Goal: Task Accomplishment & Management: Manage account settings

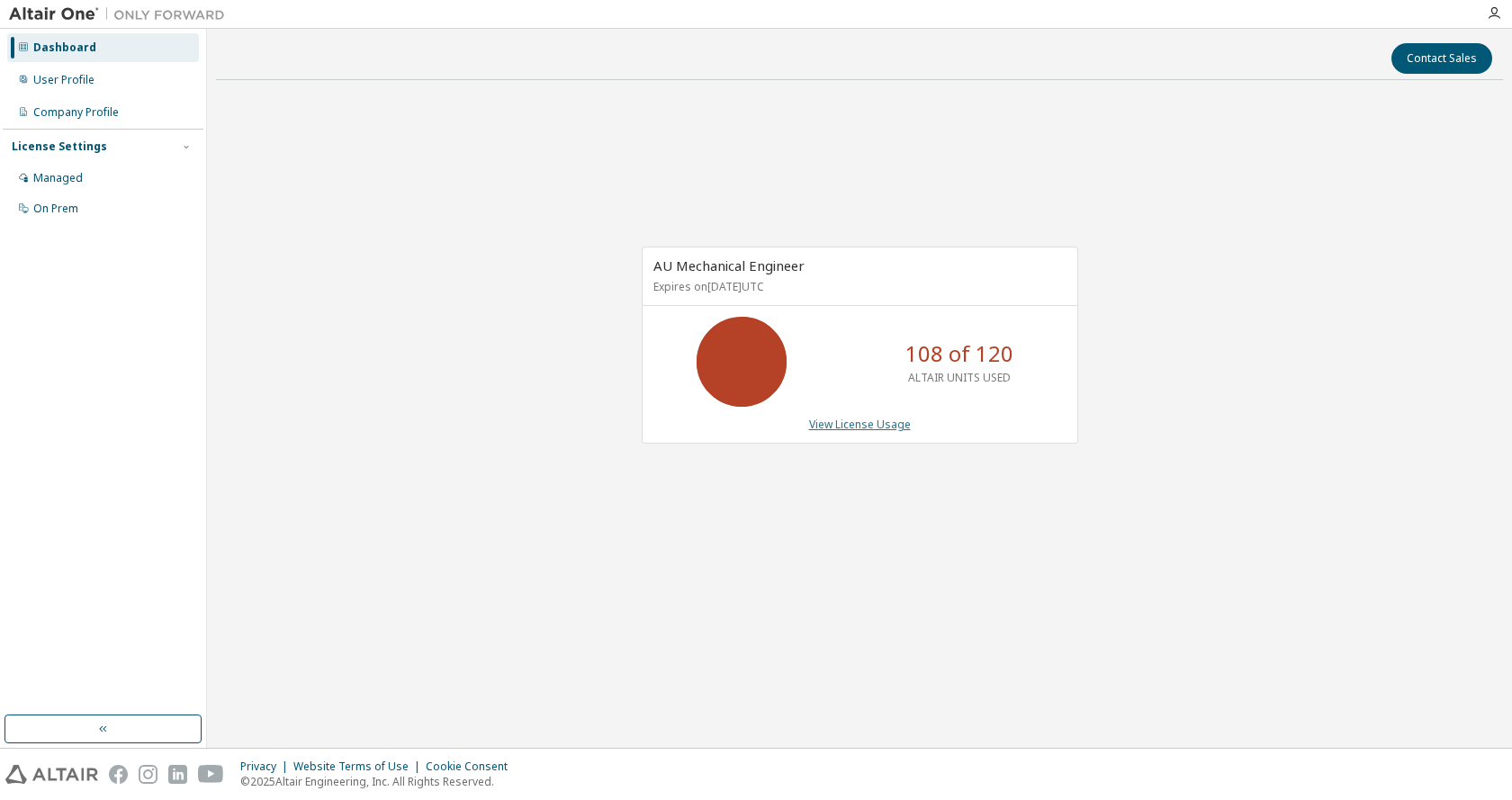
click at [851, 421] on link "View License Usage" at bounding box center [860, 424] width 102 height 15
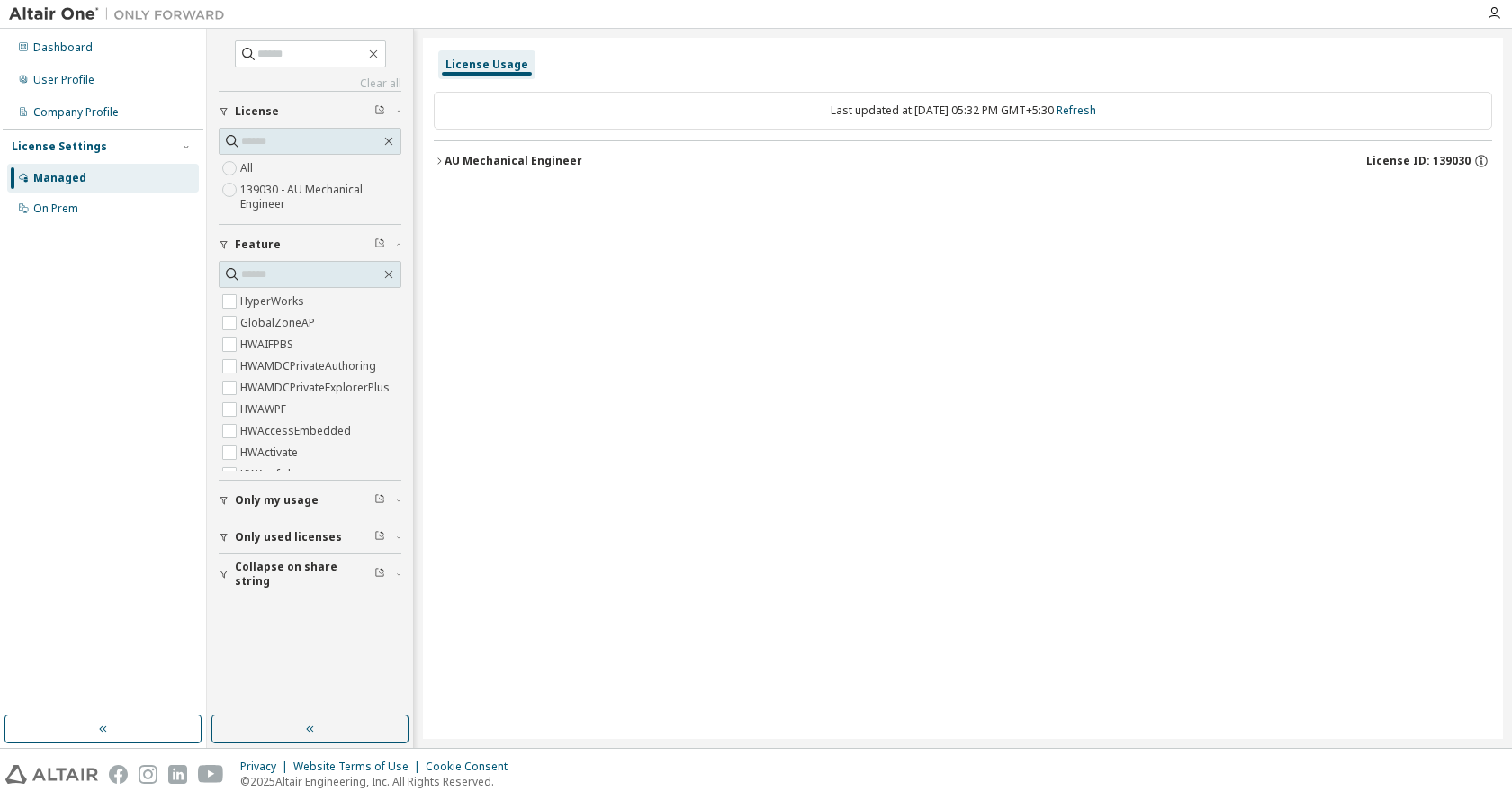
click at [504, 156] on div "AU Mechanical Engineer" at bounding box center [513, 161] width 138 height 14
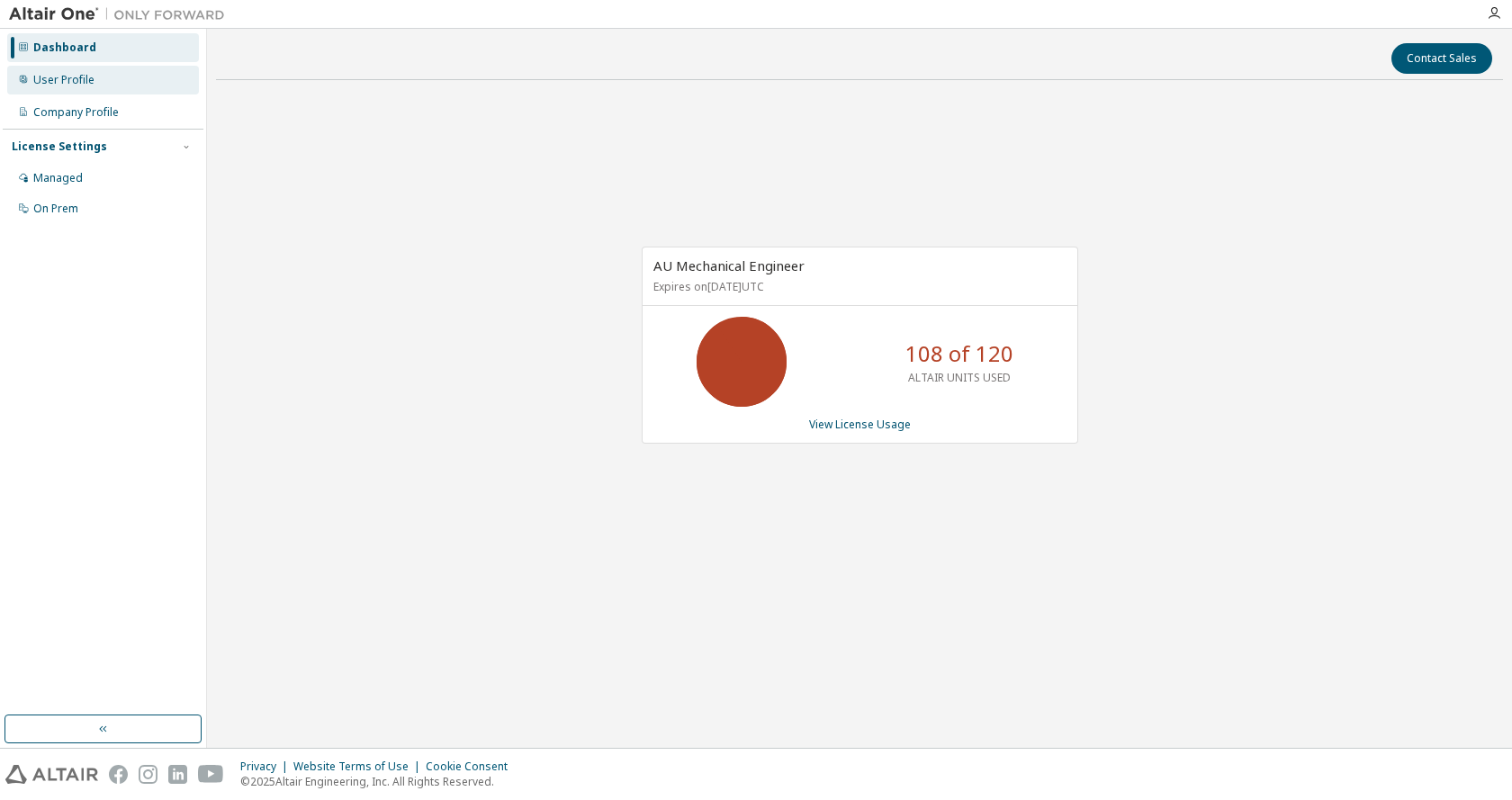
click at [60, 77] on div "User Profile" at bounding box center [64, 80] width 62 height 14
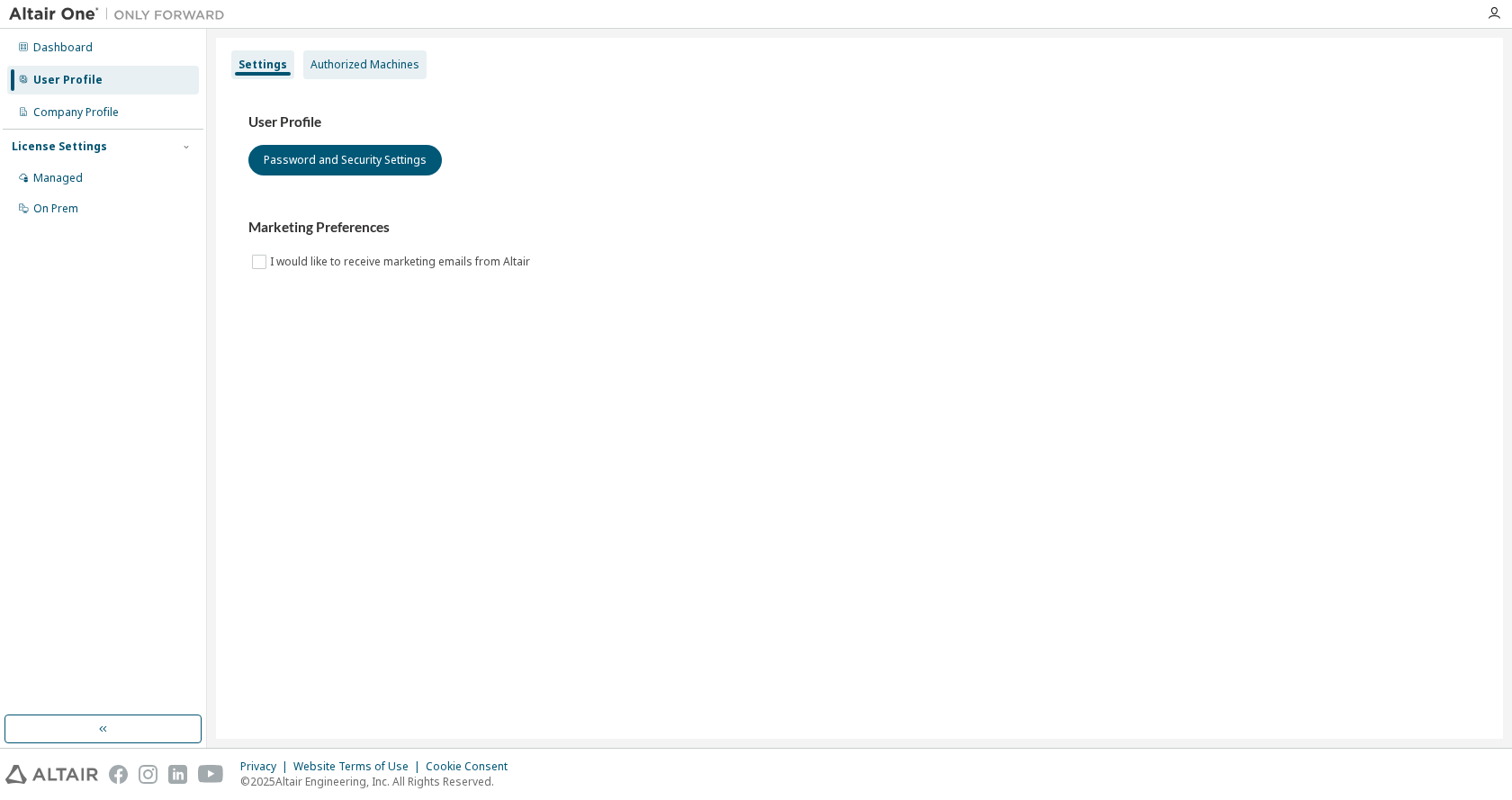
click at [364, 65] on div "Authorized Machines" at bounding box center [365, 64] width 109 height 14
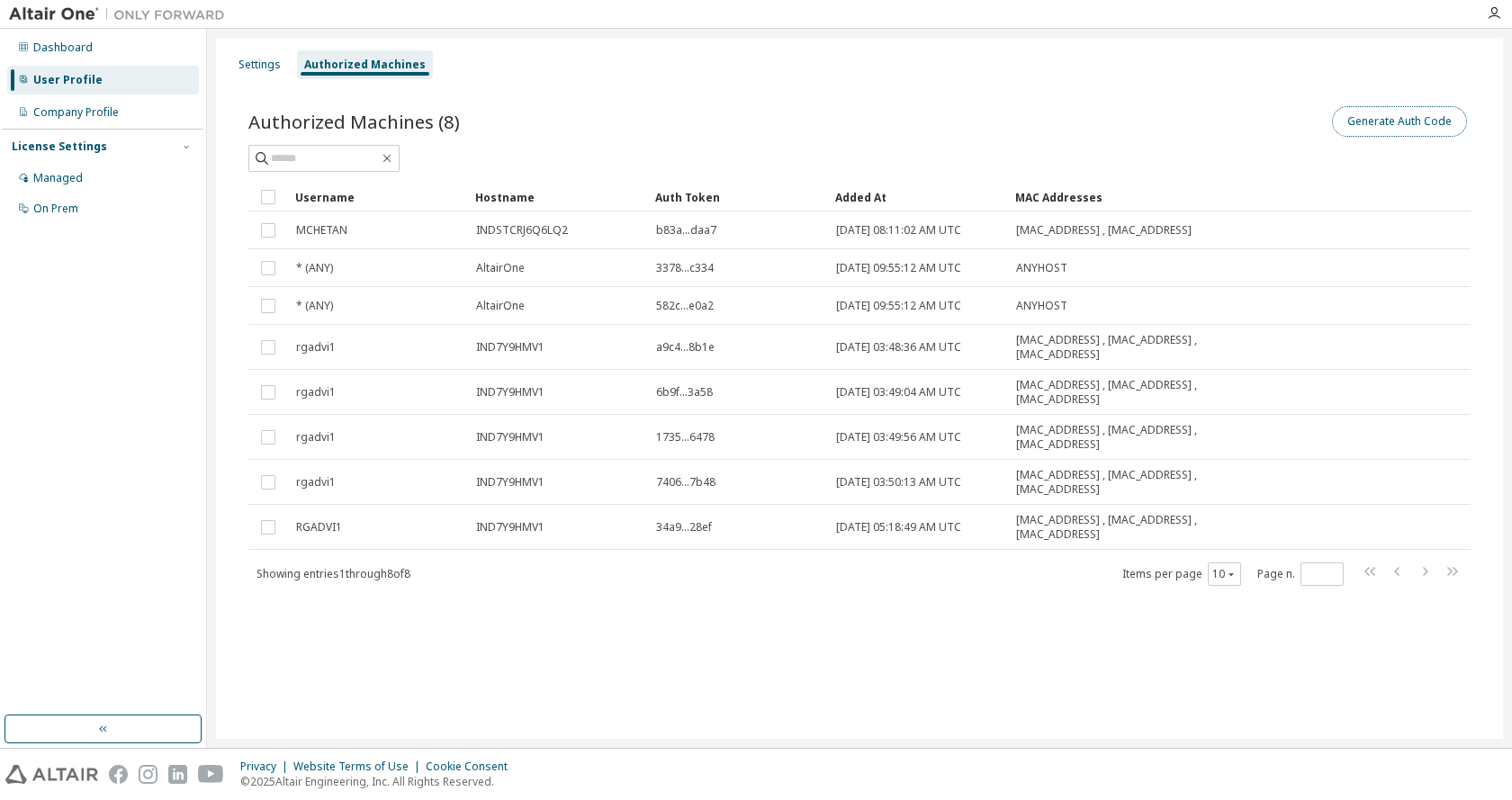
click at [1424, 127] on button "Generate Auth Code" at bounding box center [1399, 121] width 135 height 31
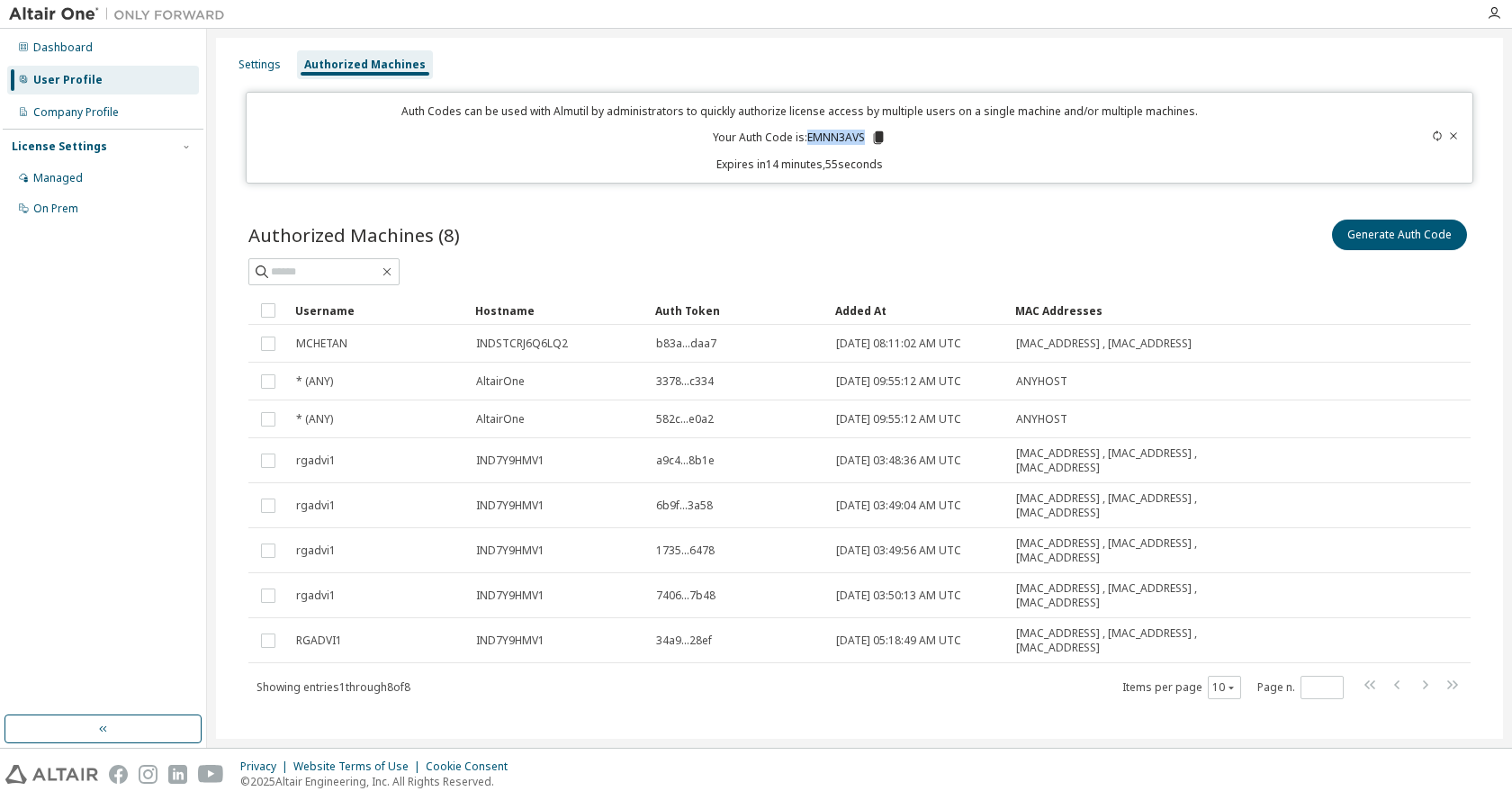
drag, startPoint x: 803, startPoint y: 137, endPoint x: 861, endPoint y: 137, distance: 58.0
click at [861, 137] on p "Your Auth Code is: EMNN3AVS" at bounding box center [799, 138] width 174 height 16
click at [875, 137] on icon at bounding box center [878, 138] width 10 height 12
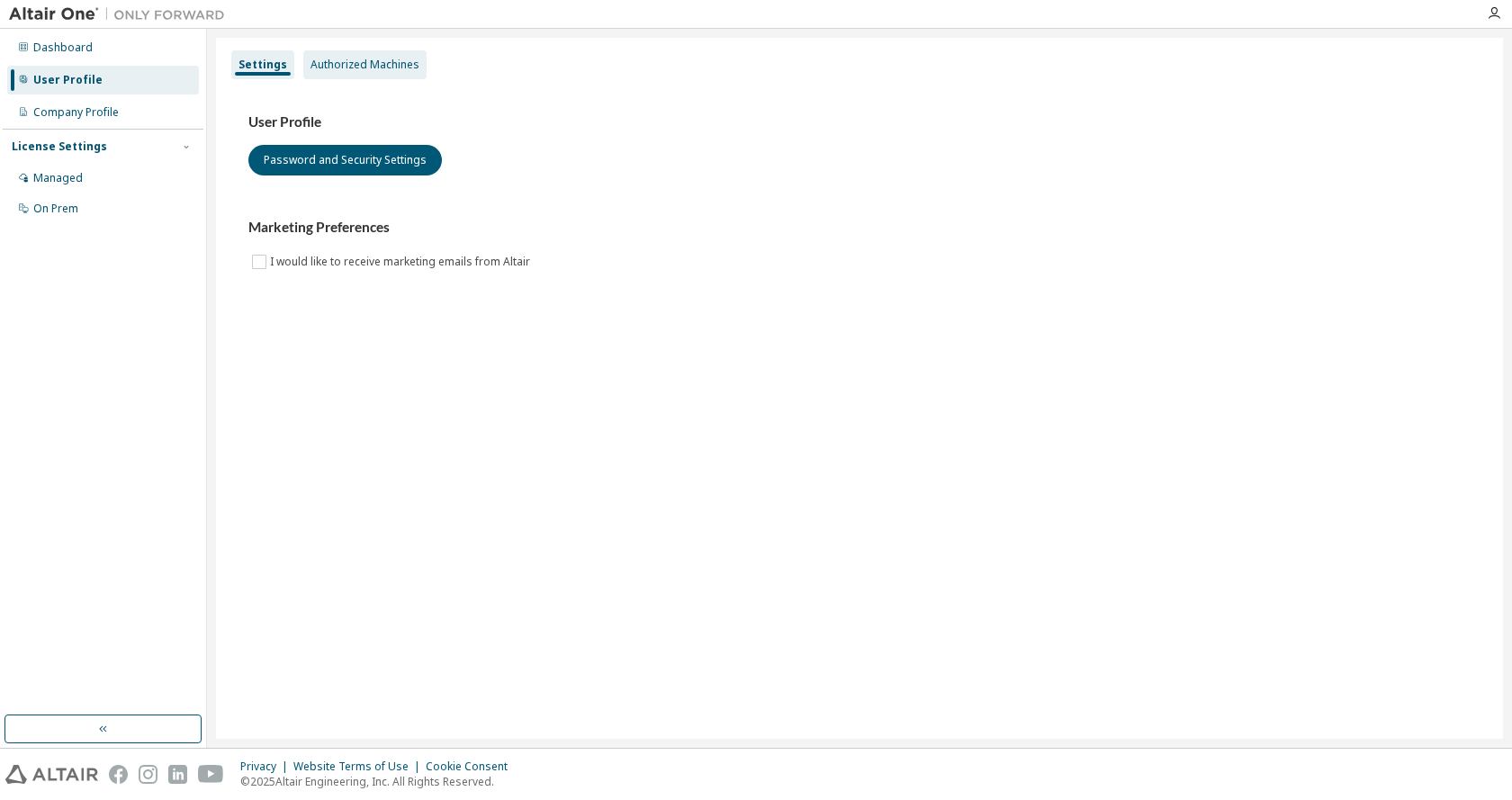
click at [378, 64] on div "Authorized Machines" at bounding box center [365, 64] width 109 height 14
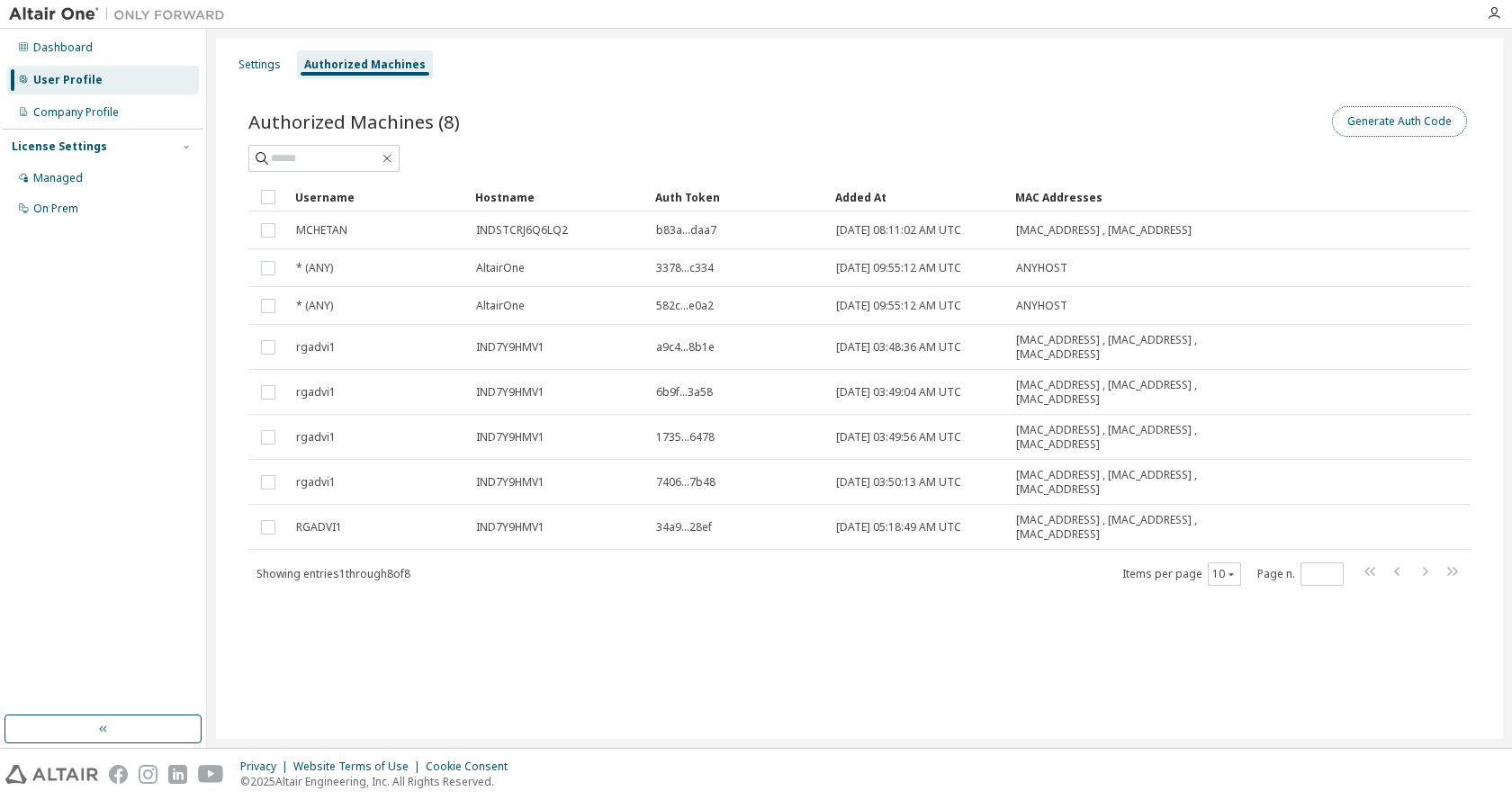
click at [1398, 122] on button "Generate Auth Code" at bounding box center [1399, 121] width 135 height 31
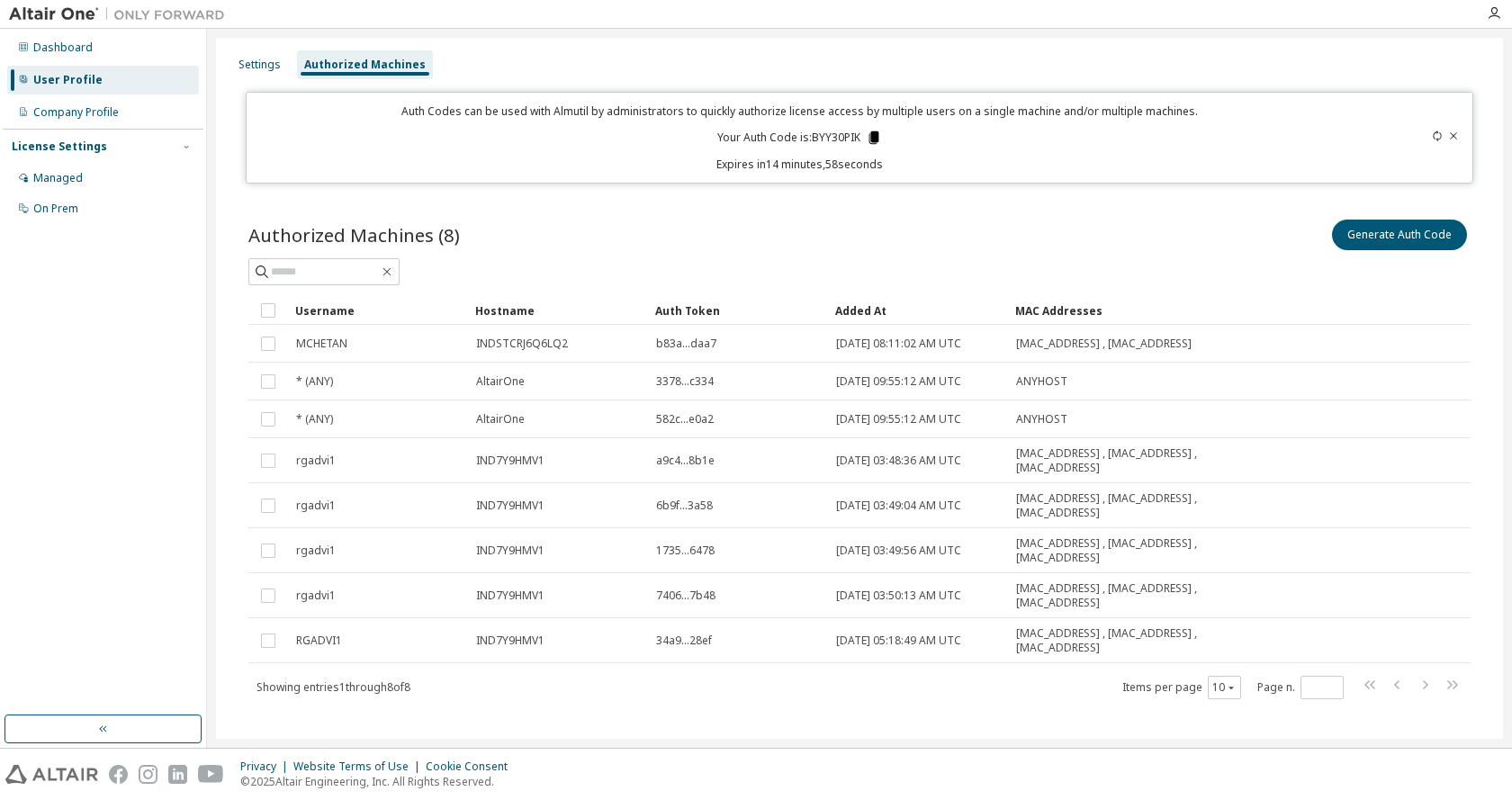
click at [870, 134] on icon at bounding box center [873, 138] width 10 height 12
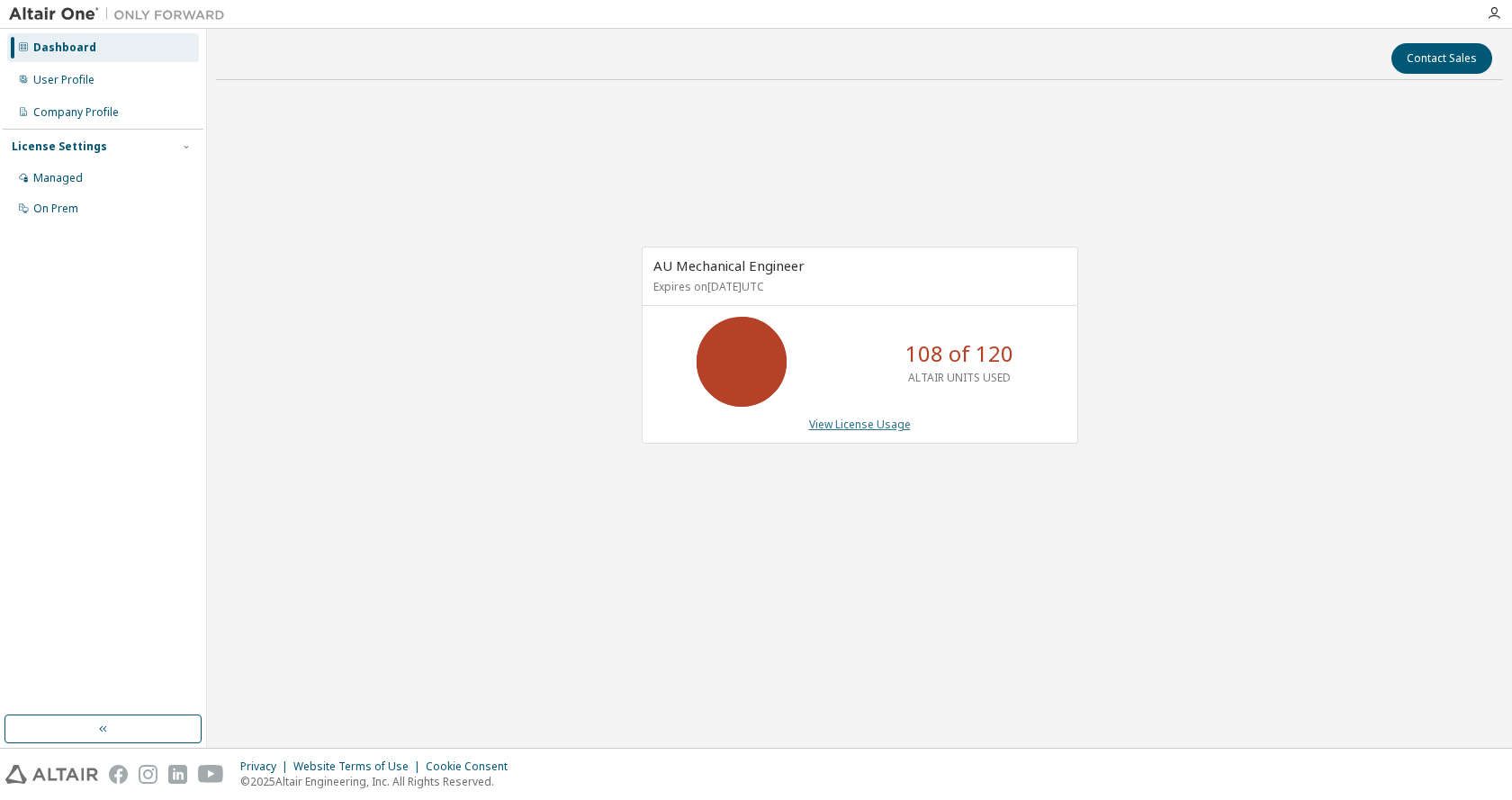
click at [868, 418] on link "View License Usage" at bounding box center [860, 424] width 102 height 15
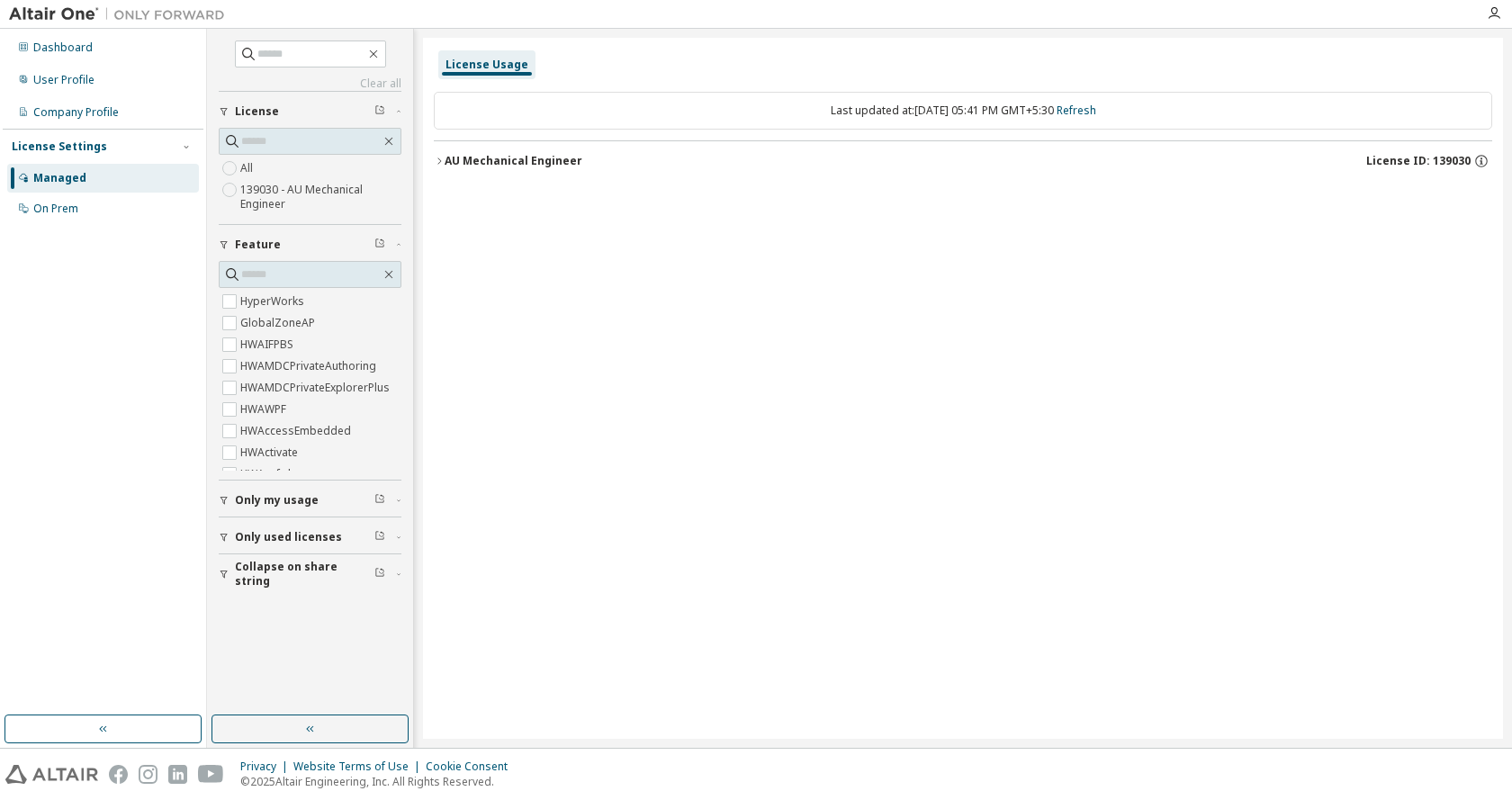
click at [441, 160] on icon "button" at bounding box center [439, 161] width 11 height 11
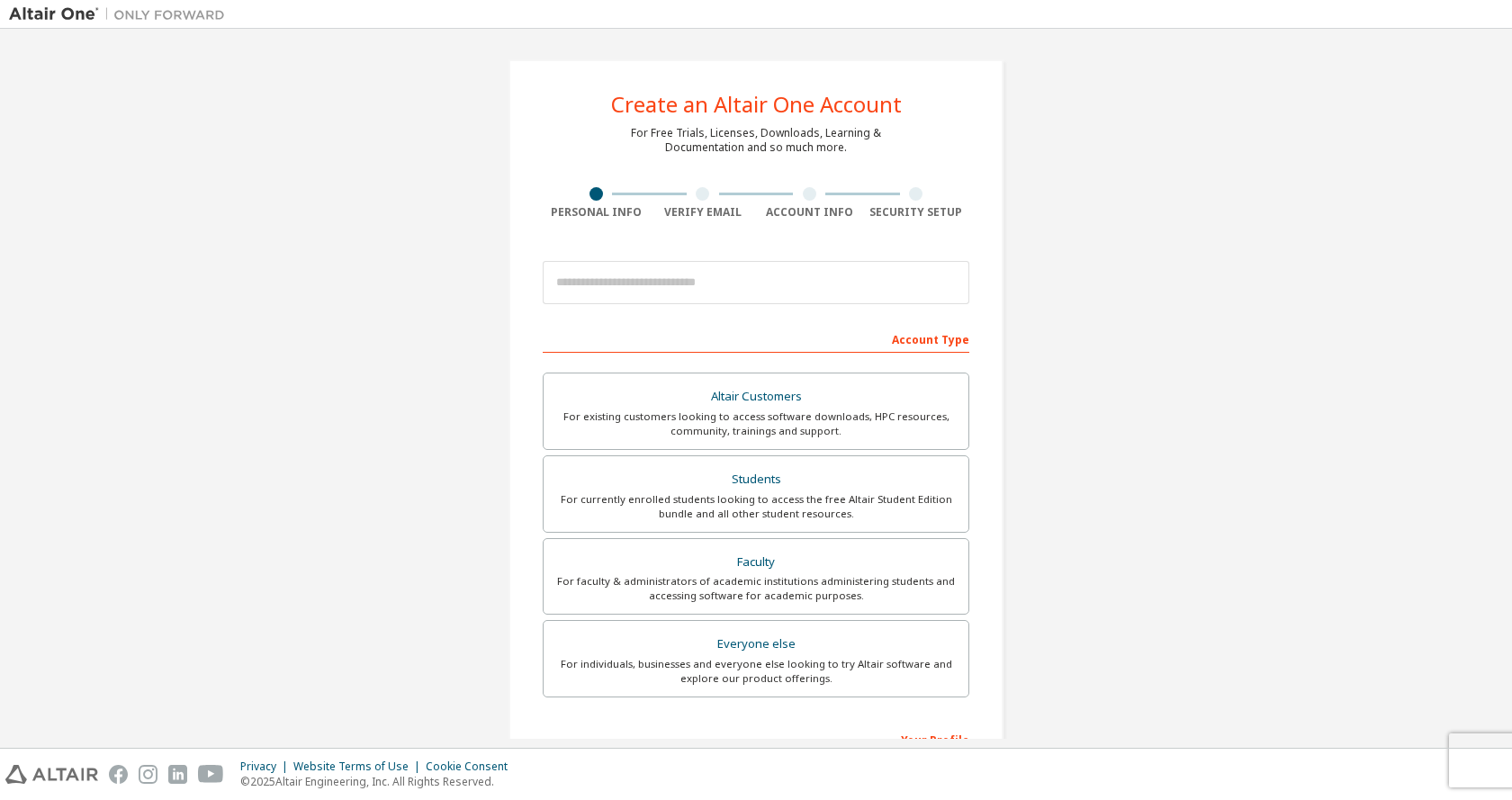
click at [66, 11] on img at bounding box center [121, 14] width 225 height 18
click at [767, 396] on div "Altair Customers" at bounding box center [756, 397] width 403 height 25
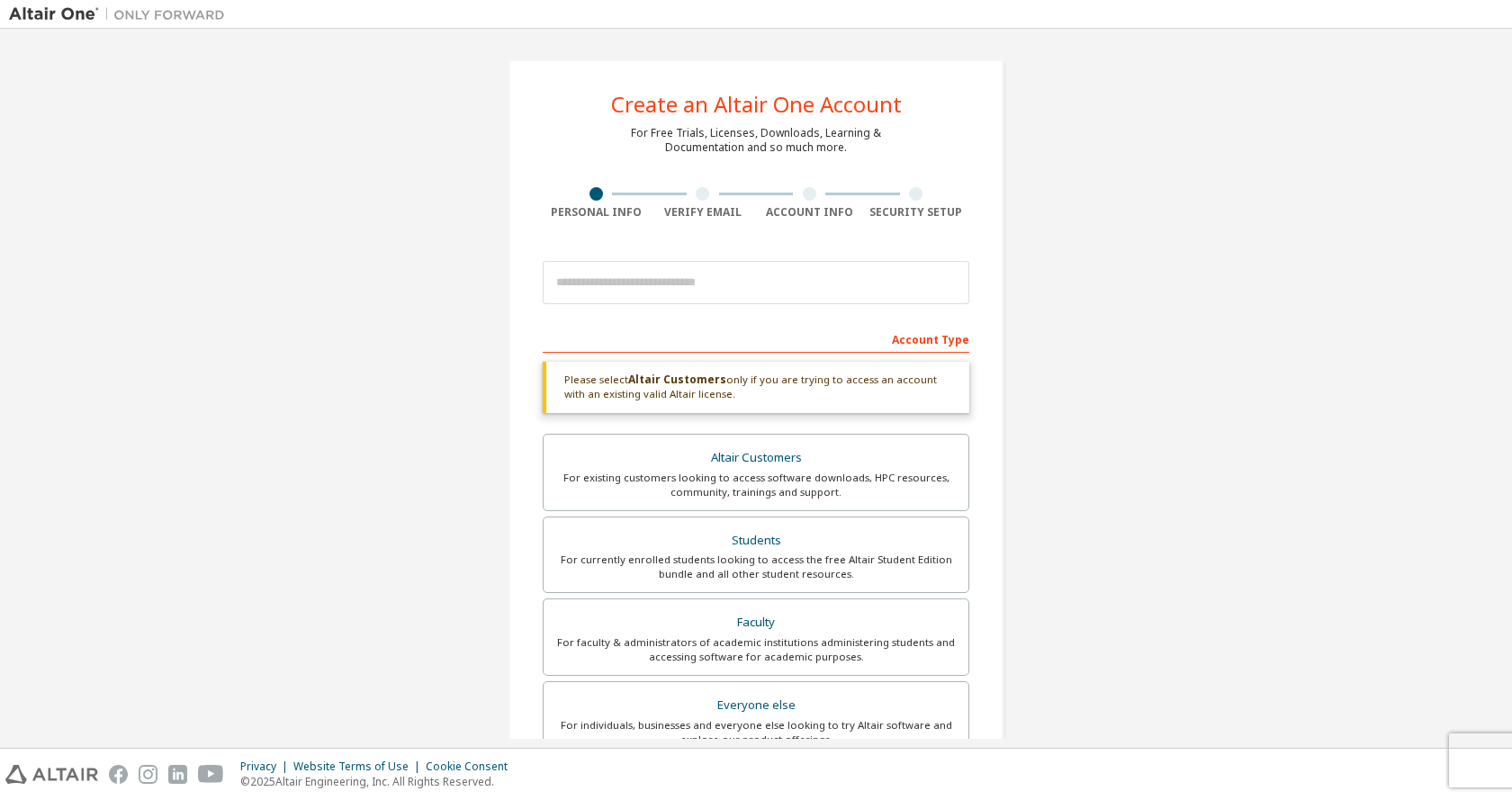
click at [65, 12] on img at bounding box center [121, 14] width 225 height 18
